Goal: Register for event/course

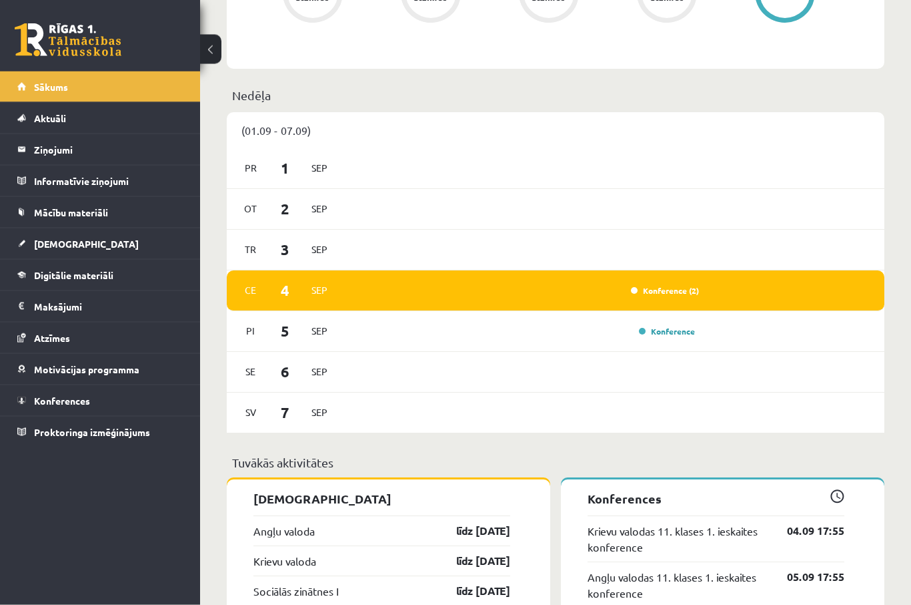
scroll to position [627, 0]
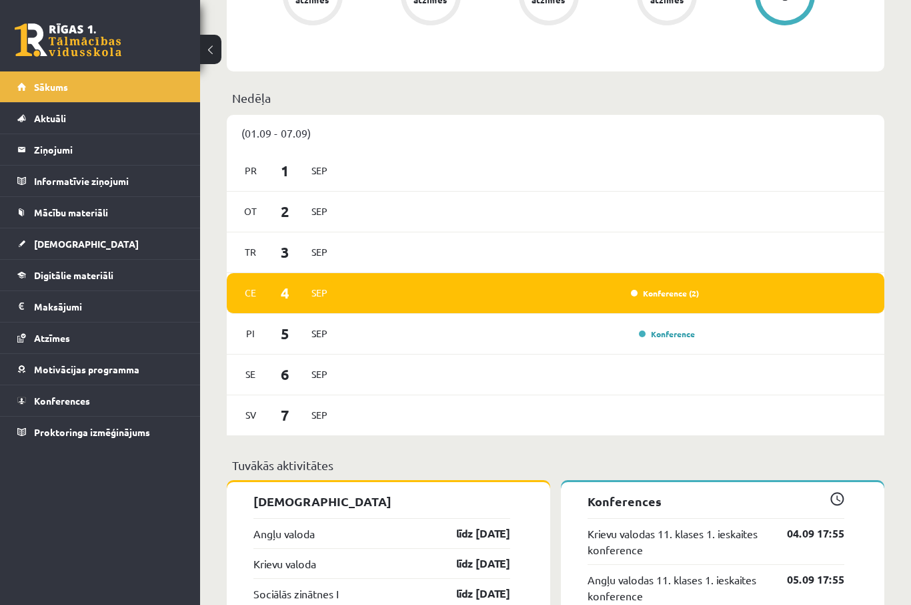
click at [689, 296] on link "Konference (2)" at bounding box center [665, 293] width 68 height 11
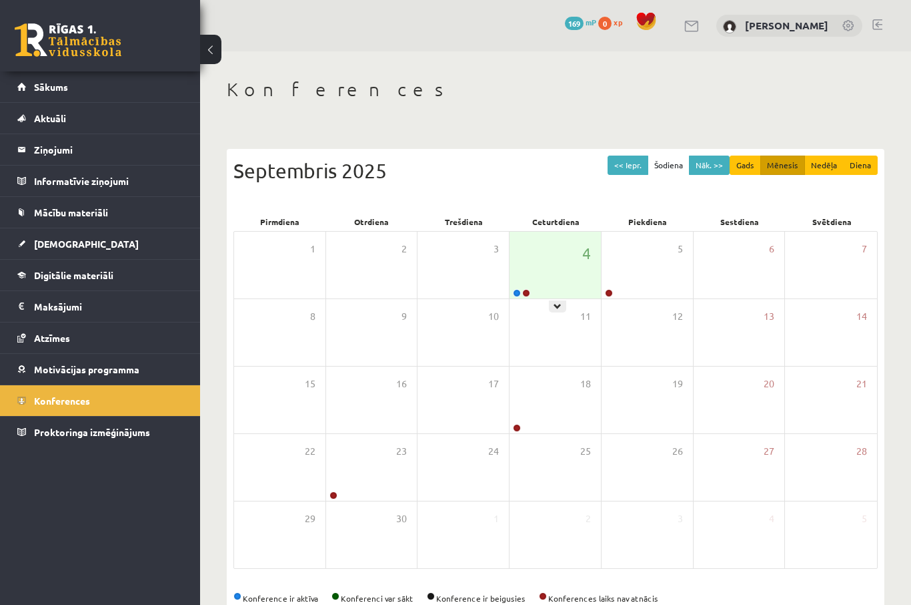
click at [564, 308] on div at bounding box center [557, 306] width 17 height 12
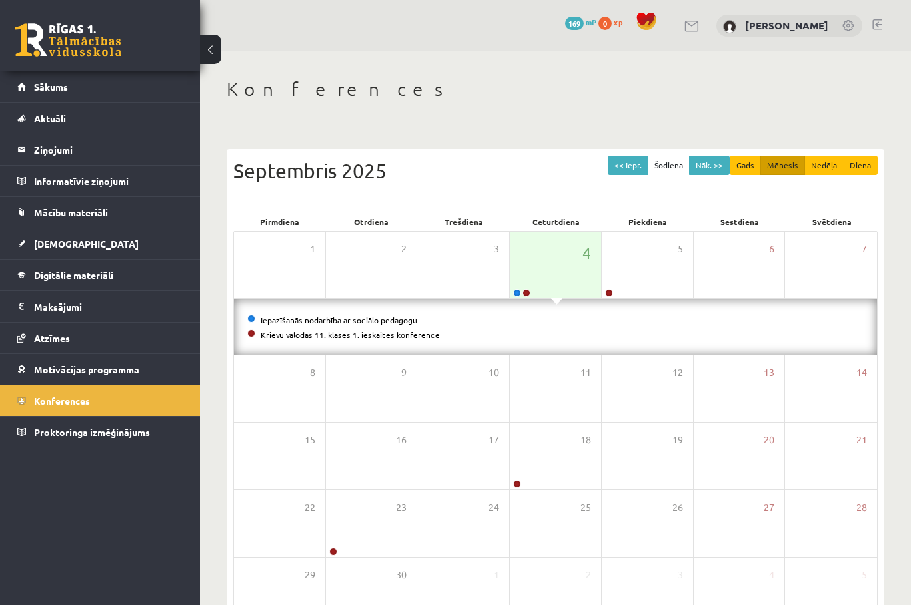
click at [400, 317] on link "Iepazīšanās nodarbība ar sociālo pedagogu" at bounding box center [339, 319] width 157 height 11
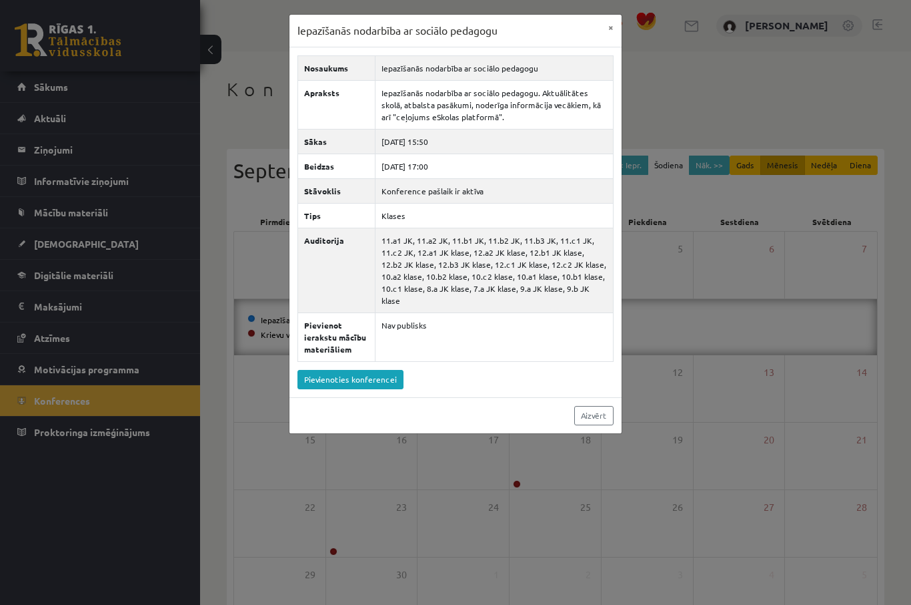
click at [723, 339] on div "Iepazīšanās nodarbība ar sociālo pedagogu × Nosaukums Iepazīšanās nodarbība ar …" at bounding box center [455, 302] width 911 height 605
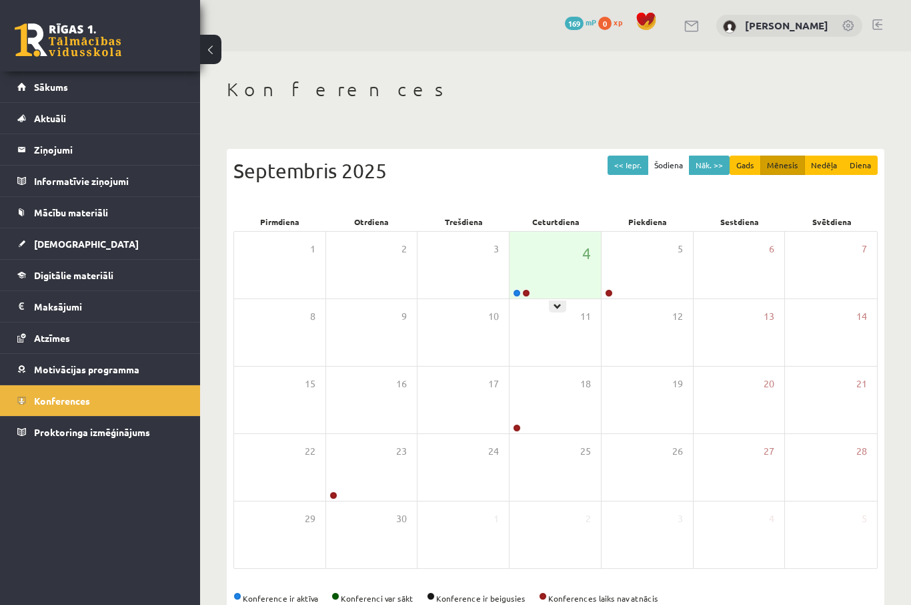
click at [565, 303] on div at bounding box center [557, 306] width 17 height 12
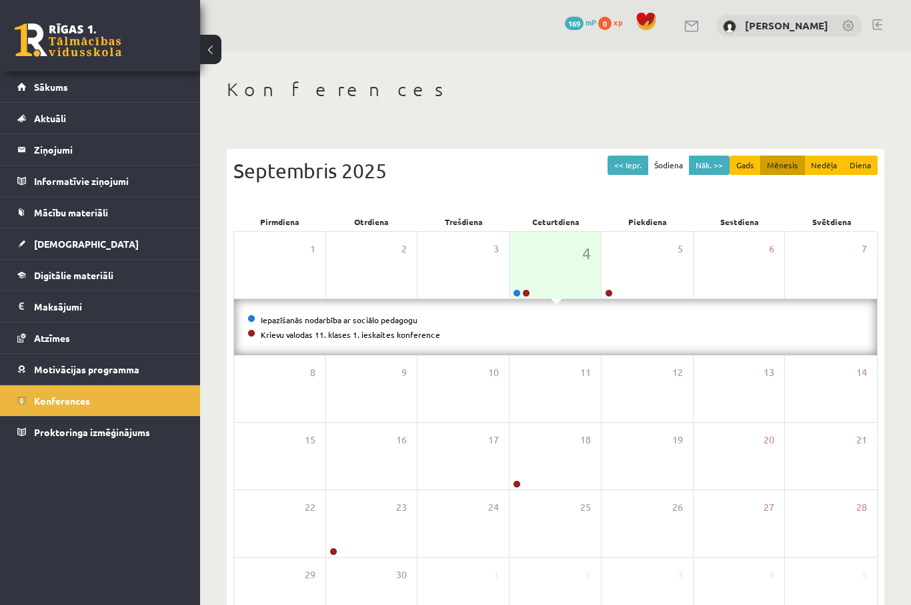
click at [338, 337] on link "Krievu valodas 11. klases 1. ieskaites konference" at bounding box center [350, 334] width 179 height 11
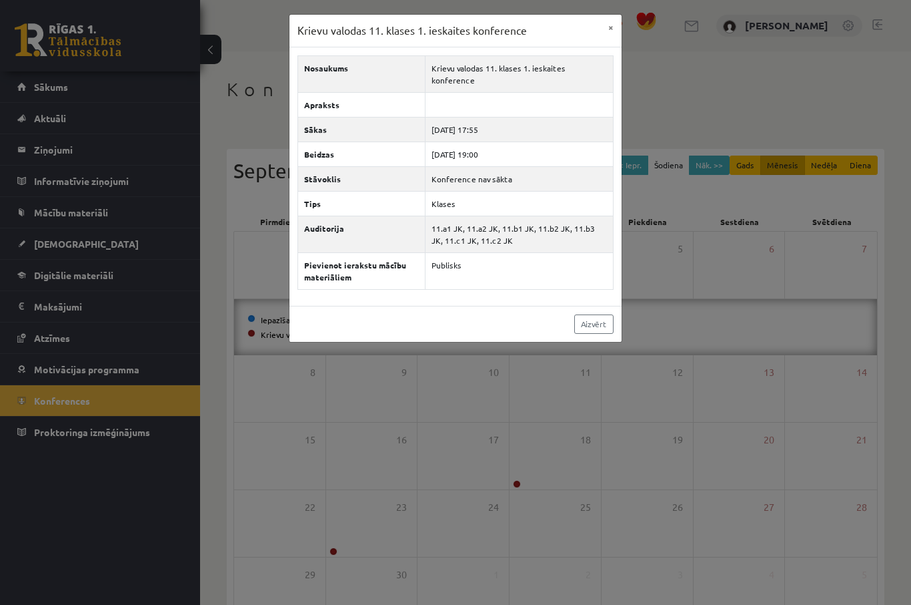
click at [603, 314] on link "Aizvērt" at bounding box center [593, 323] width 39 height 19
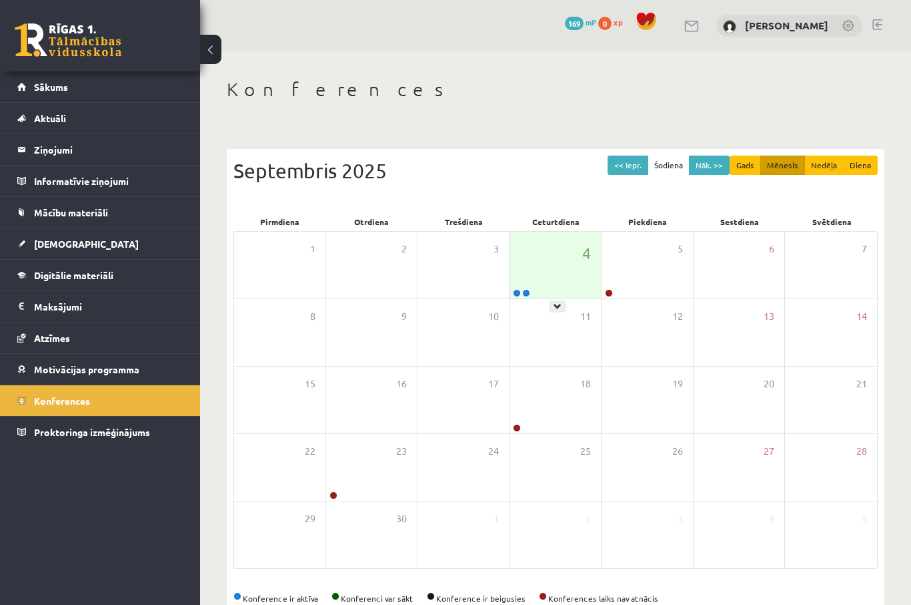
click at [563, 306] on div at bounding box center [557, 306] width 17 height 12
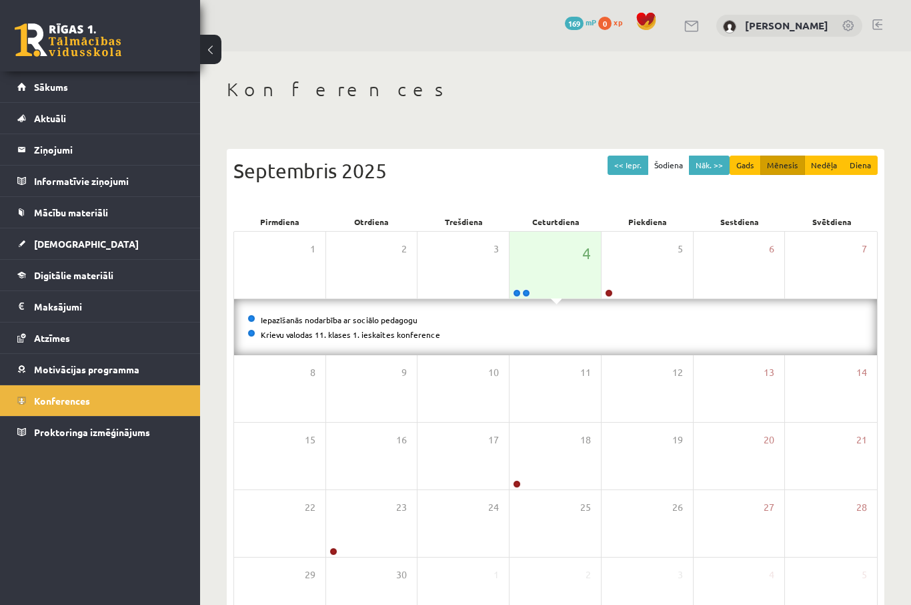
click at [407, 336] on link "Krievu valodas 11. klases 1. ieskaites konference" at bounding box center [350, 334] width 179 height 11
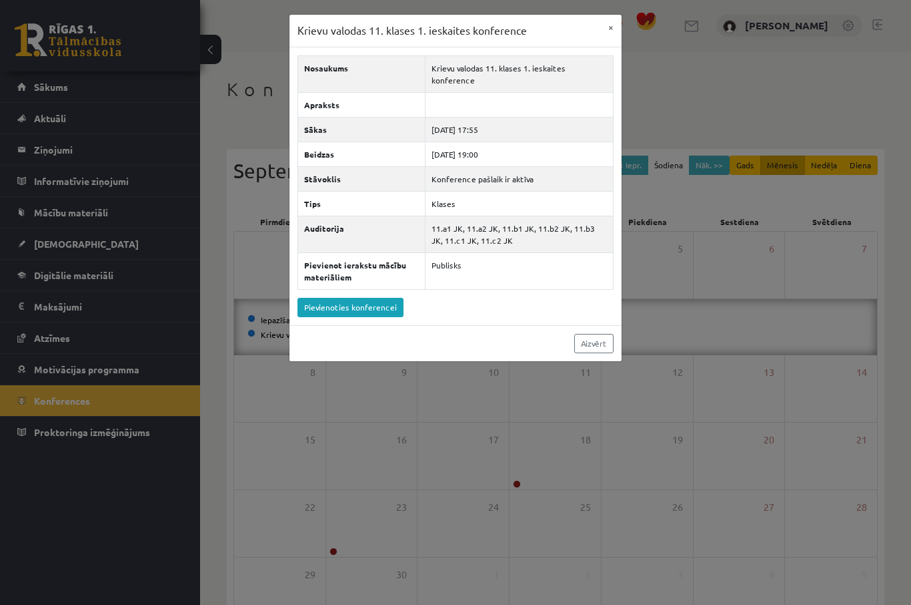
click at [374, 298] on link "Pievienoties konferencei" at bounding box center [351, 307] width 106 height 19
